Goal: Check status: Check status

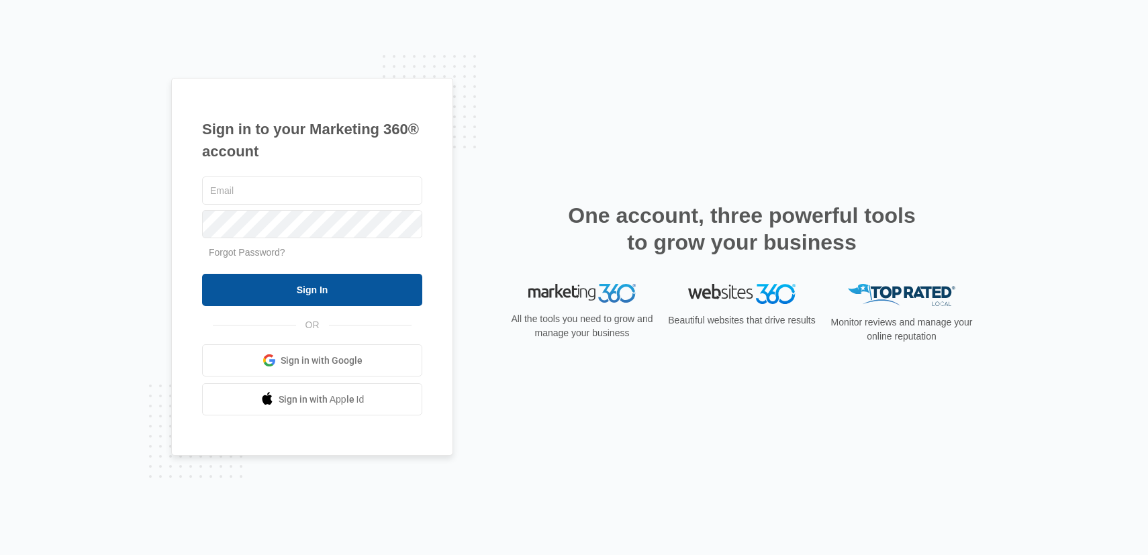
type input "[PERSON_NAME][EMAIL_ADDRESS][PERSON_NAME][DOMAIN_NAME]"
click at [346, 287] on input "Sign In" at bounding box center [312, 290] width 220 height 32
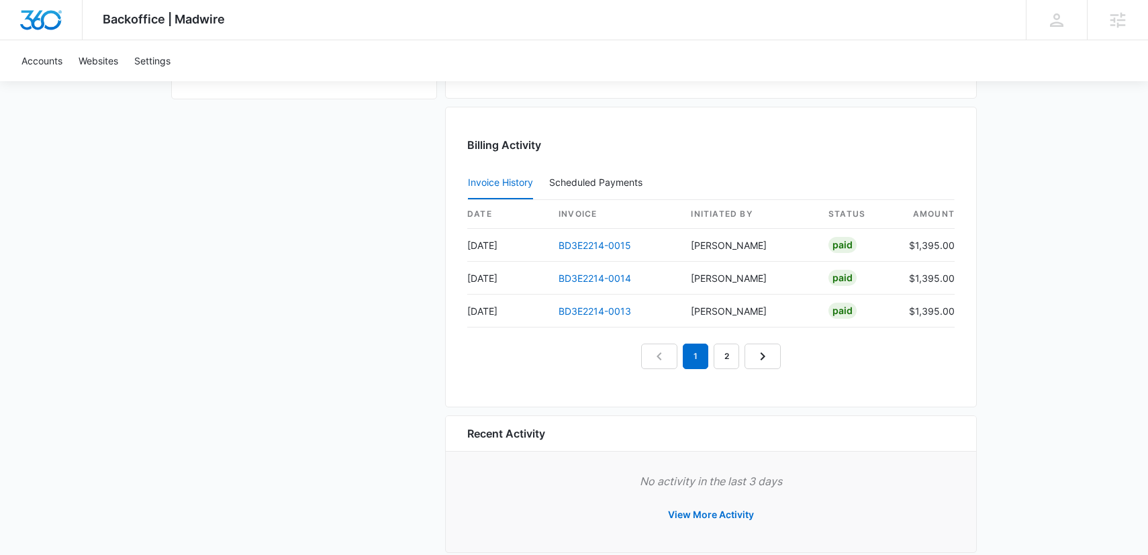
scroll to position [1183, 0]
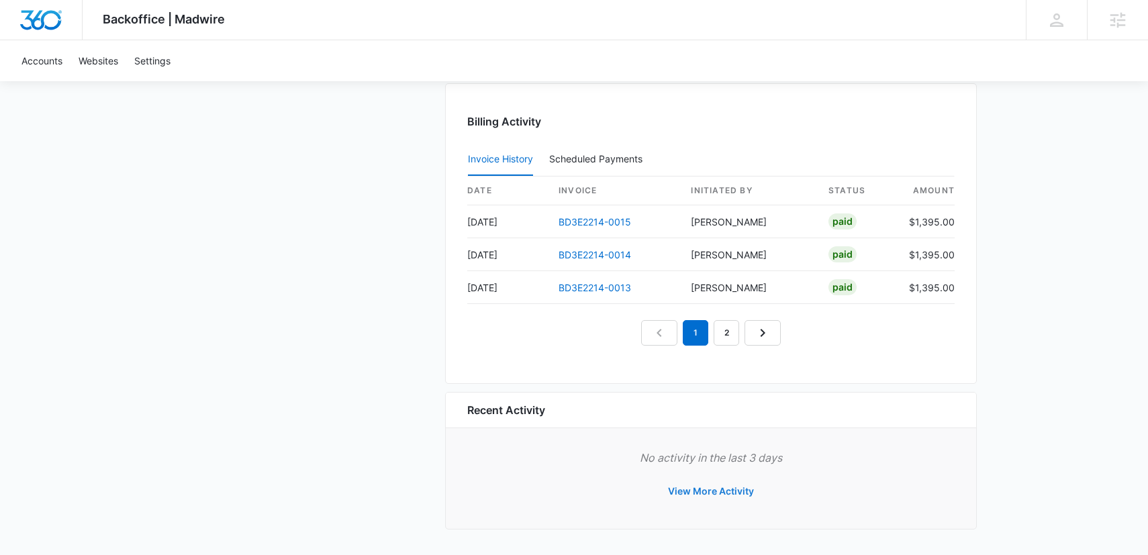
click at [703, 496] on button "View More Activity" at bounding box center [710, 491] width 113 height 32
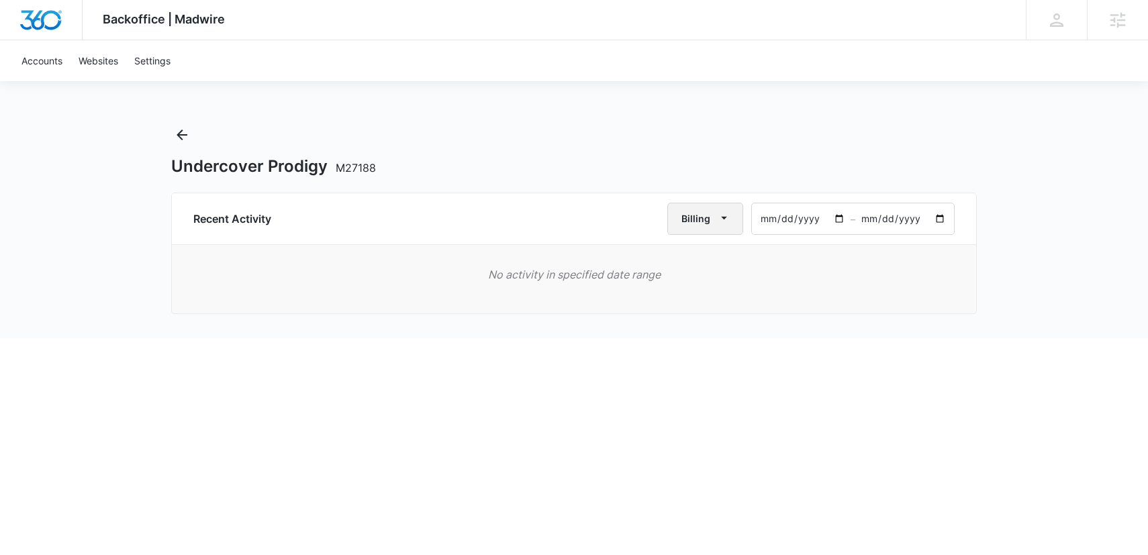
click at [724, 229] on button "Billing" at bounding box center [705, 219] width 76 height 32
click at [730, 259] on div "All Activities" at bounding box center [713, 261] width 52 height 9
click at [796, 214] on input "[DATE]" at bounding box center [801, 218] width 99 height 31
click at [842, 217] on input "2025-08-15" at bounding box center [801, 218] width 99 height 31
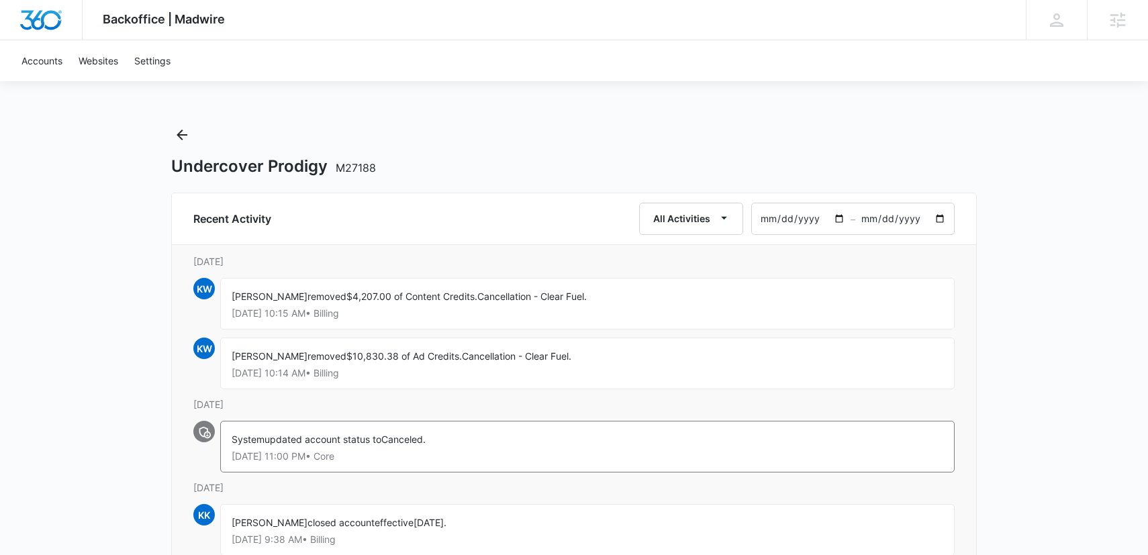
type input "2023-01-15"
click at [346, 294] on span "$4,207.00 of Content Credits." at bounding box center [411, 296] width 131 height 11
copy span "4,207.00"
